Goal: Transaction & Acquisition: Purchase product/service

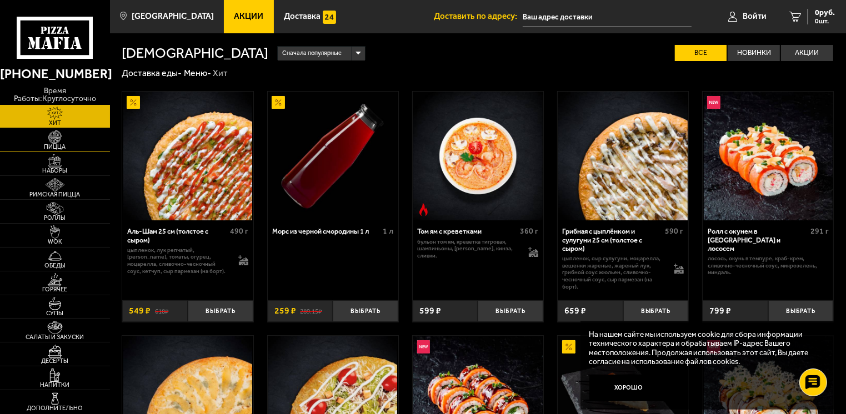
click at [54, 144] on span "Пицца" at bounding box center [55, 147] width 110 height 6
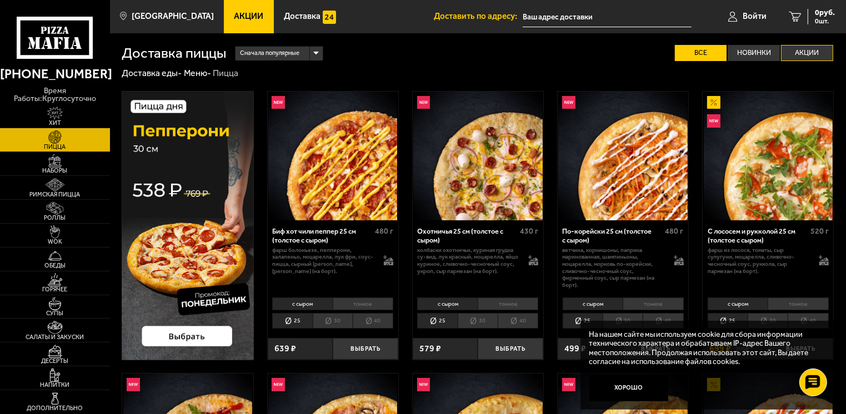
click at [815, 48] on label "Акции" at bounding box center [807, 53] width 52 height 16
click at [0, 0] on input "Акции" at bounding box center [0, 0] width 0 height 0
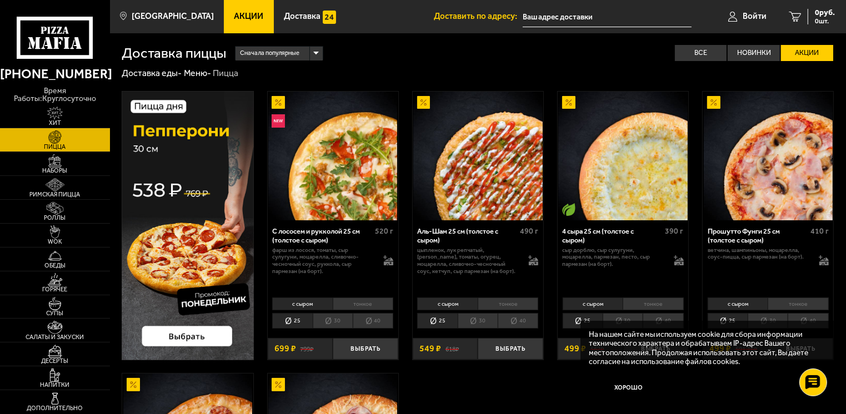
click at [799, 51] on label "Акции" at bounding box center [807, 53] width 52 height 16
click at [0, 0] on input "Акции" at bounding box center [0, 0] width 0 height 0
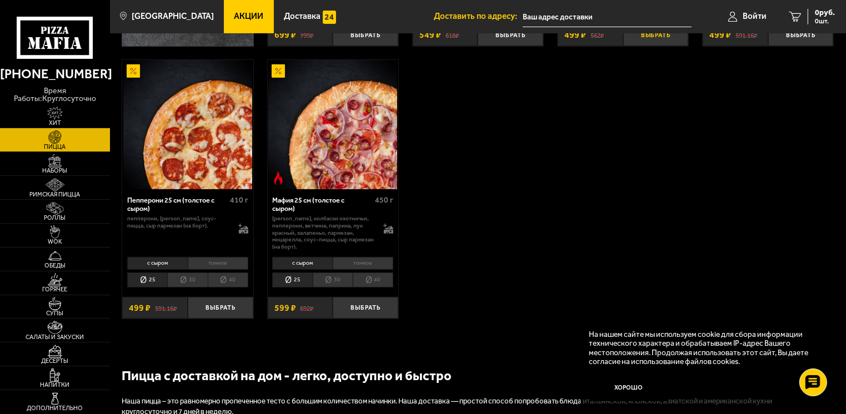
scroll to position [333, 0]
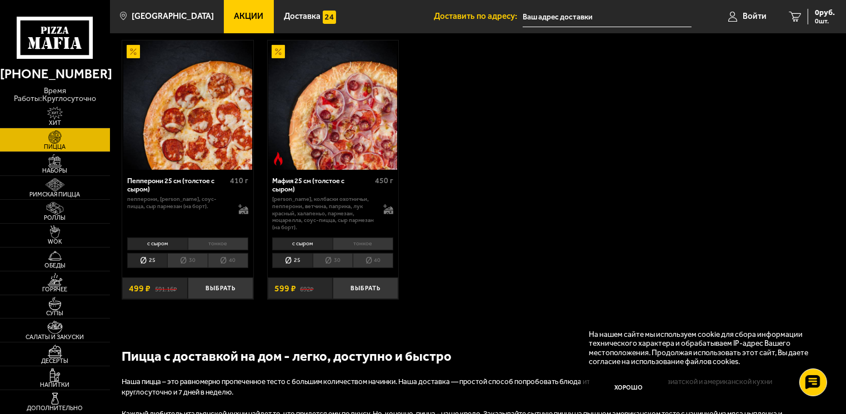
click at [329, 264] on li "30" at bounding box center [333, 261] width 40 height 16
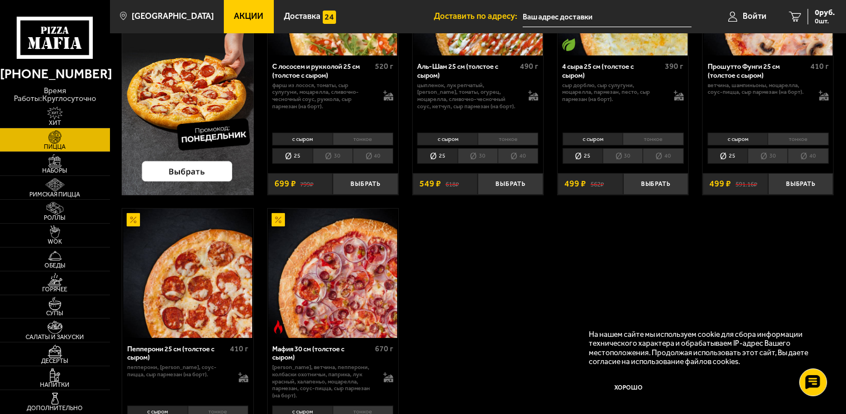
scroll to position [167, 0]
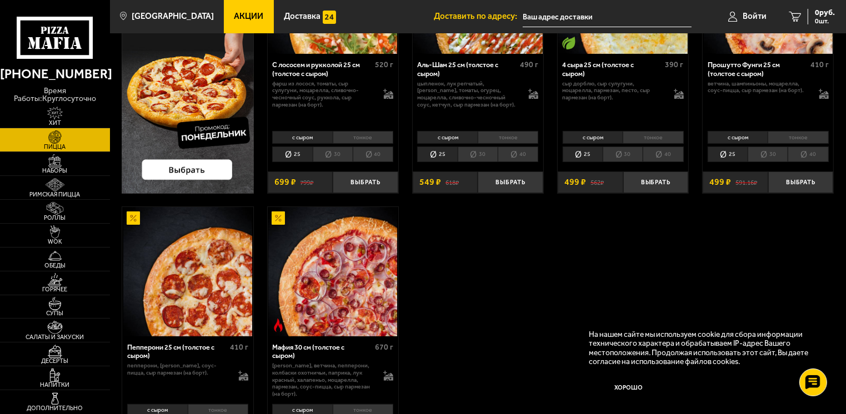
click at [638, 155] on li "30" at bounding box center [623, 155] width 40 height 16
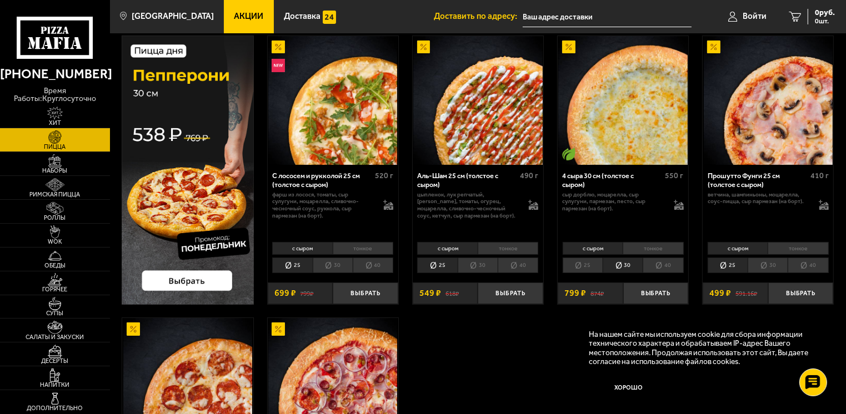
scroll to position [0, 0]
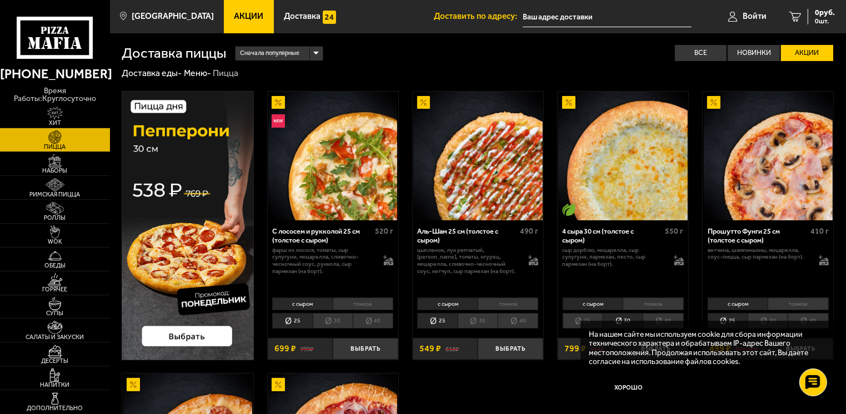
click at [804, 49] on label "Акции" at bounding box center [807, 53] width 52 height 16
click at [0, 0] on input "Акции" at bounding box center [0, 0] width 0 height 0
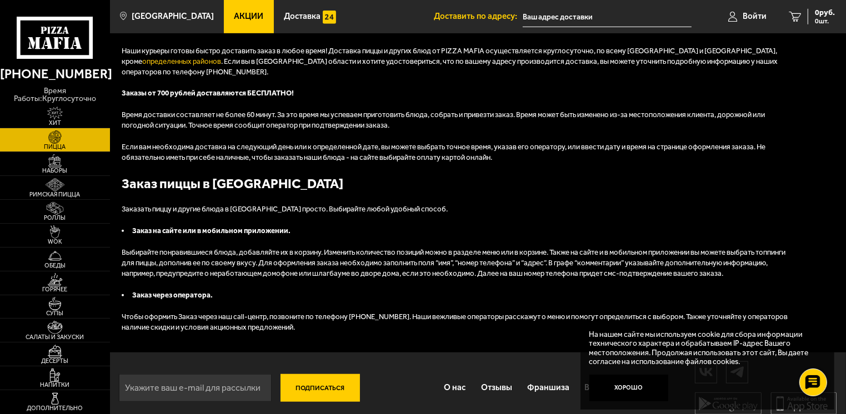
scroll to position [869, 0]
